Goal: Task Accomplishment & Management: Manage account settings

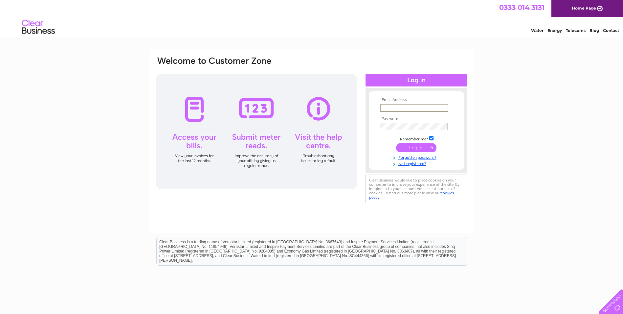
click at [396, 108] on input "text" at bounding box center [414, 108] width 68 height 8
type input "[EMAIL_ADDRESS][DOMAIN_NAME]"
click at [417, 148] on input "submit" at bounding box center [416, 147] width 40 height 9
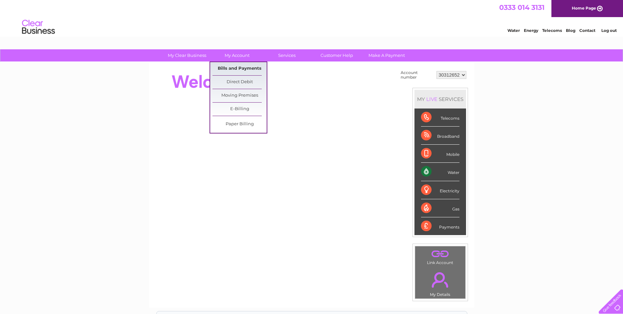
click at [242, 67] on link "Bills and Payments" at bounding box center [240, 68] width 54 height 13
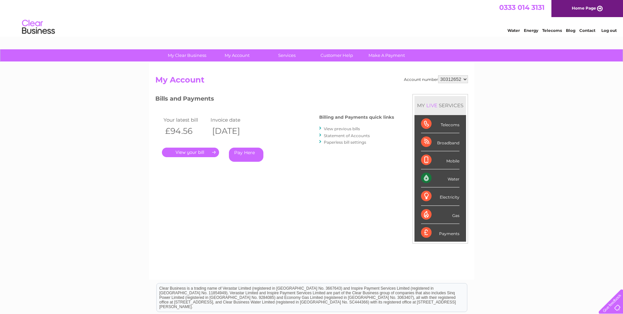
click at [198, 150] on link "." at bounding box center [190, 153] width 57 height 10
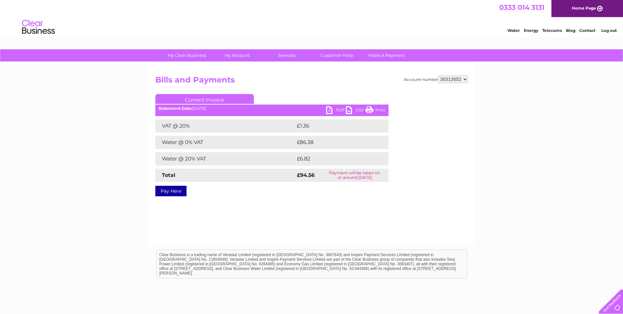
click at [332, 110] on link "PDF" at bounding box center [336, 111] width 20 height 10
drag, startPoint x: 75, startPoint y: 133, endPoint x: 399, endPoint y: 89, distance: 327.6
click at [82, 131] on div "My Clear Business Login Details My Details My Preferences Link Account My Accou…" at bounding box center [311, 203] width 623 height 309
click at [606, 29] on link "Log out" at bounding box center [609, 30] width 15 height 5
